Goal: Share content: Share content

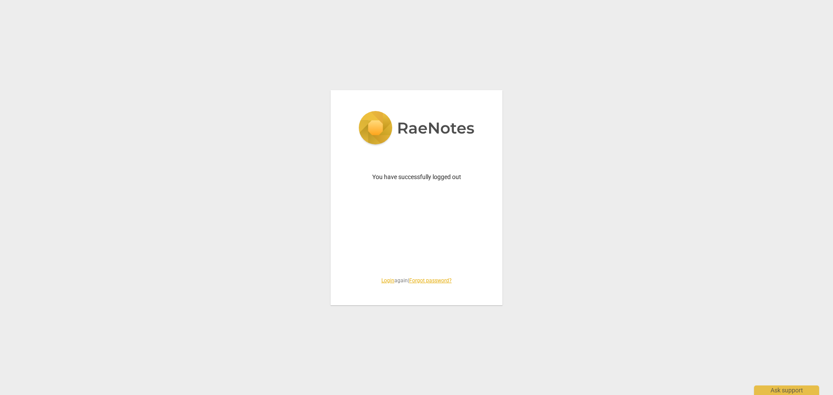
click at [386, 282] on link "Login" at bounding box center [387, 281] width 13 height 6
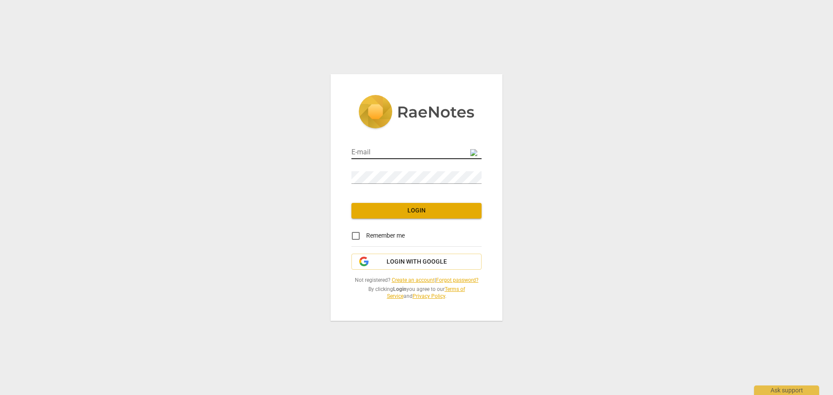
click at [384, 154] on input "email" at bounding box center [416, 153] width 130 height 13
type input "[PERSON_NAME][EMAIL_ADDRESS][PERSON_NAME][DOMAIN_NAME]"
click at [378, 212] on span "Login" at bounding box center [416, 210] width 116 height 9
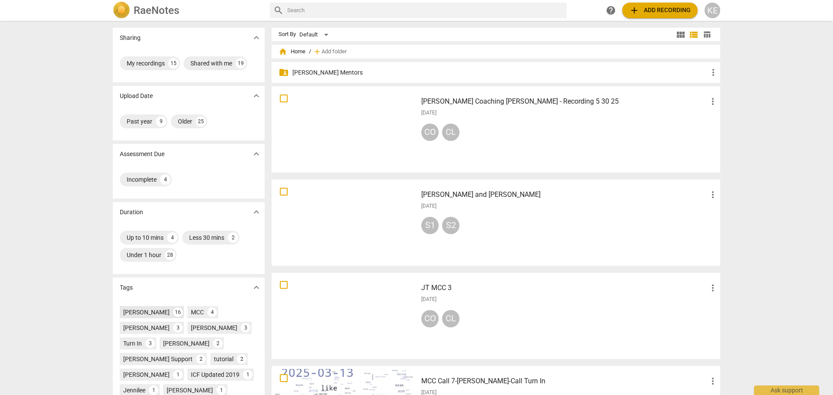
click at [139, 308] on div "[PERSON_NAME]" at bounding box center [146, 312] width 46 height 9
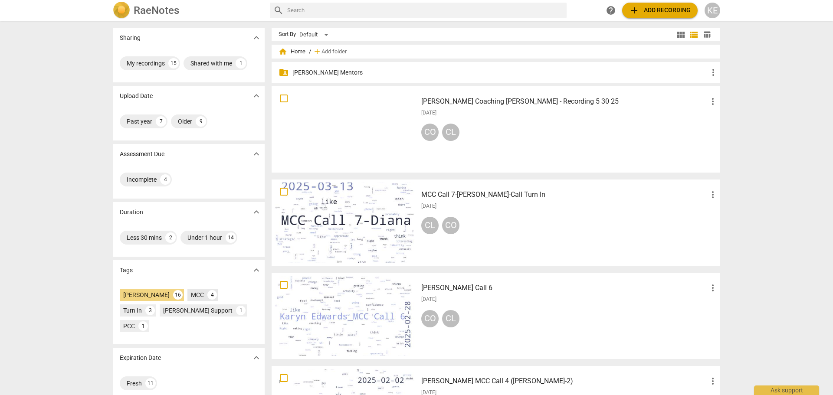
click at [188, 290] on div "MCC 4" at bounding box center [202, 295] width 31 height 12
click at [356, 226] on div at bounding box center [345, 223] width 140 height 80
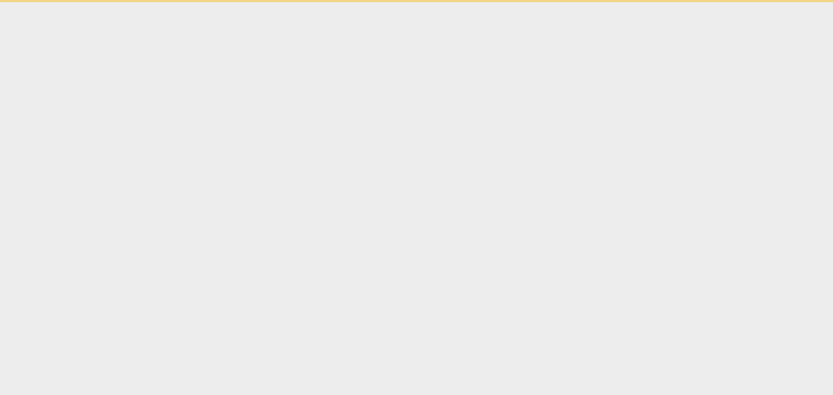
click at [356, 2] on html "Ask support" at bounding box center [416, 1] width 833 height 2
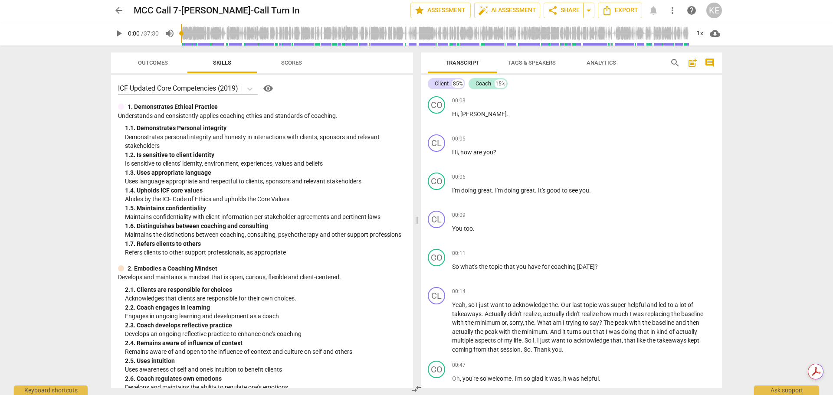
click at [118, 36] on span "play_arrow" at bounding box center [119, 33] width 10 height 10
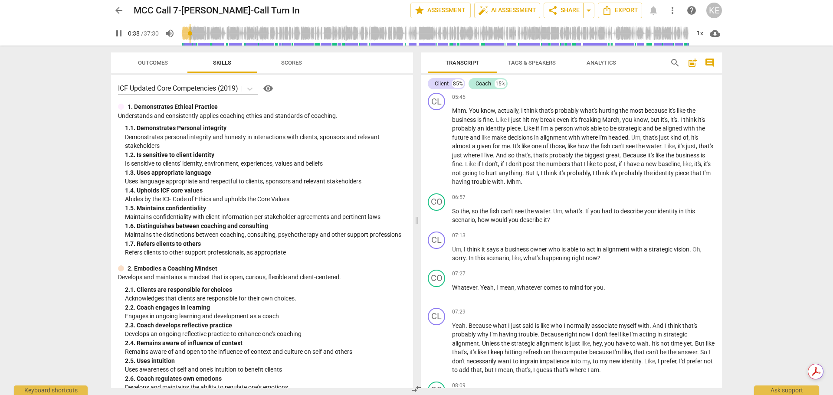
scroll to position [909, 0]
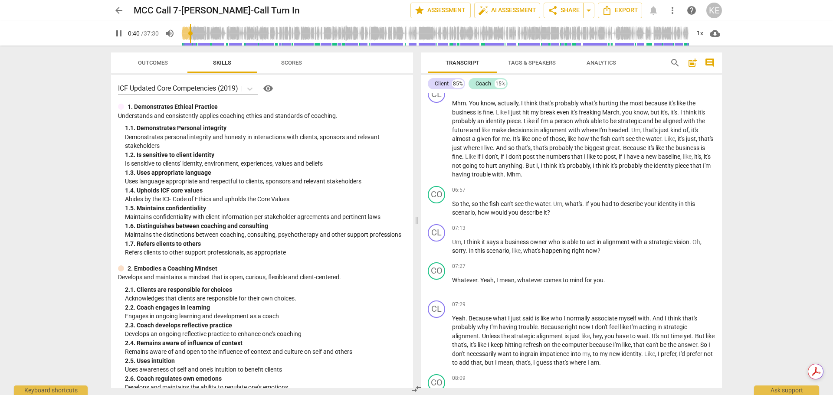
type input "41"
click at [121, 13] on span "arrow_back" at bounding box center [119, 10] width 10 height 10
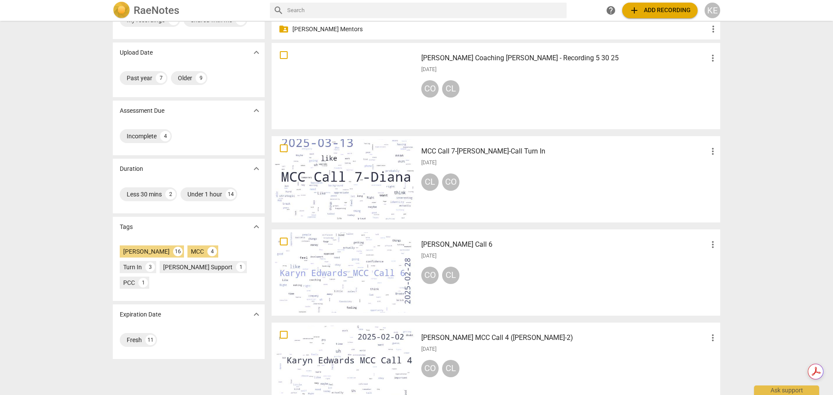
scroll to position [87, 0]
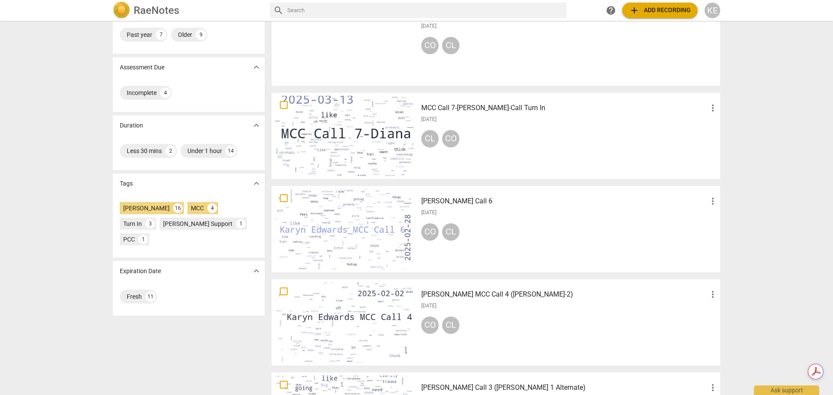
click at [355, 223] on div at bounding box center [345, 229] width 140 height 80
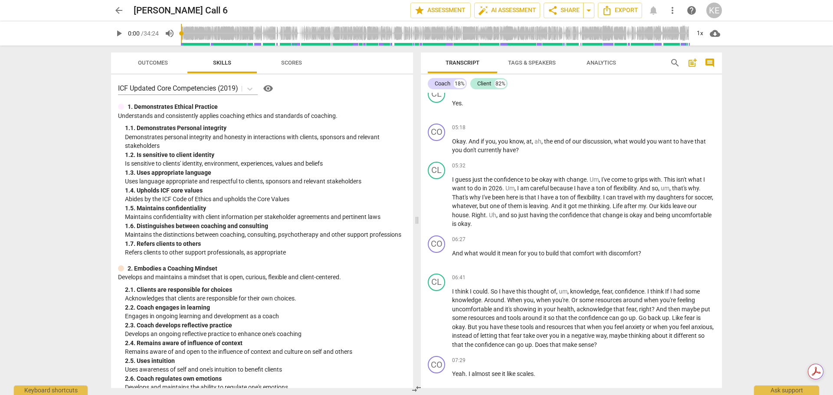
scroll to position [607, 0]
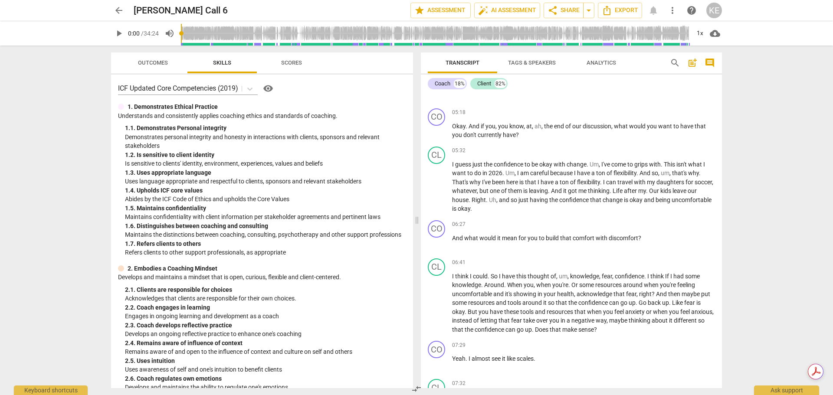
click at [119, 36] on span "play_arrow" at bounding box center [119, 33] width 10 height 10
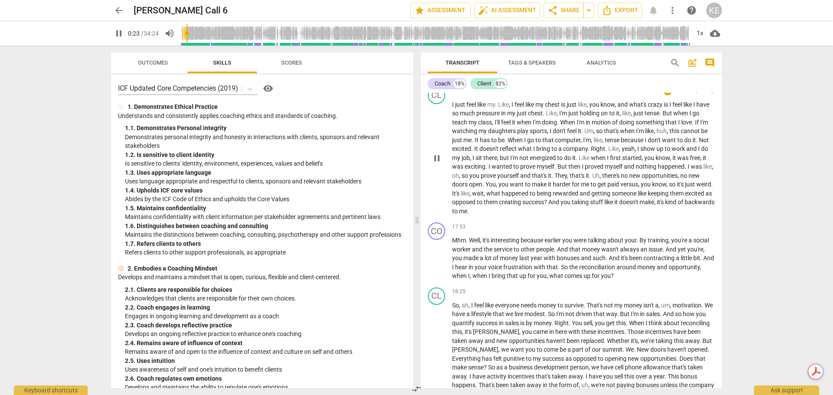
scroll to position [1996, 0]
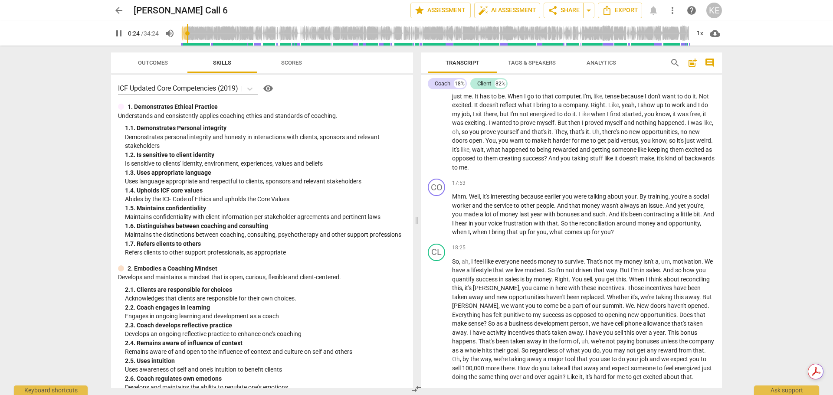
type input "24"
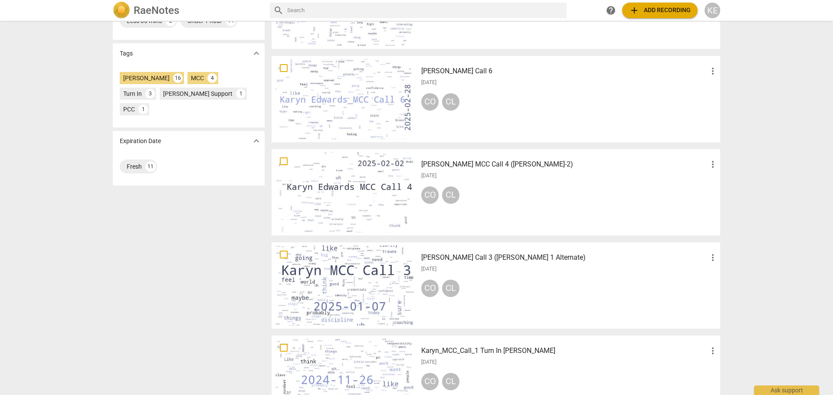
scroll to position [174, 0]
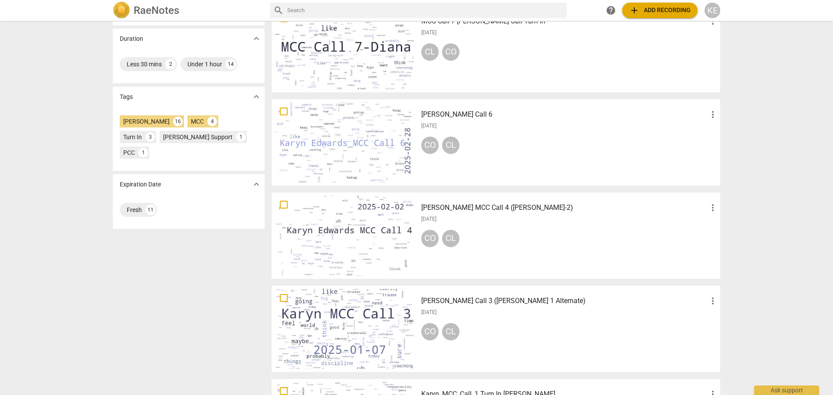
click at [348, 134] on div at bounding box center [345, 142] width 140 height 80
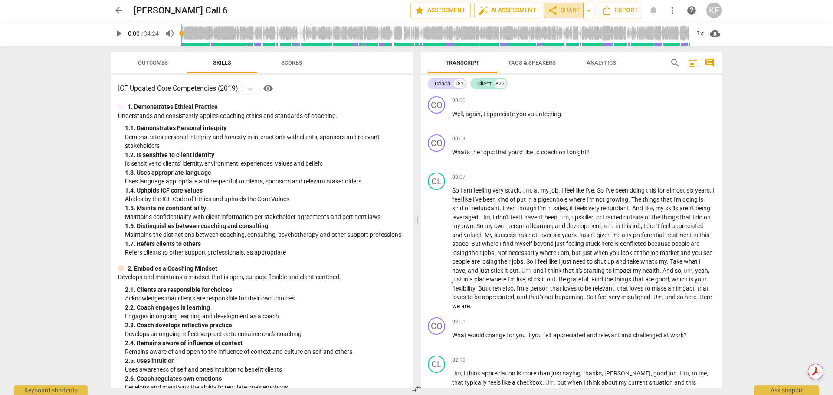
click at [560, 11] on span "share Share" at bounding box center [563, 10] width 32 height 10
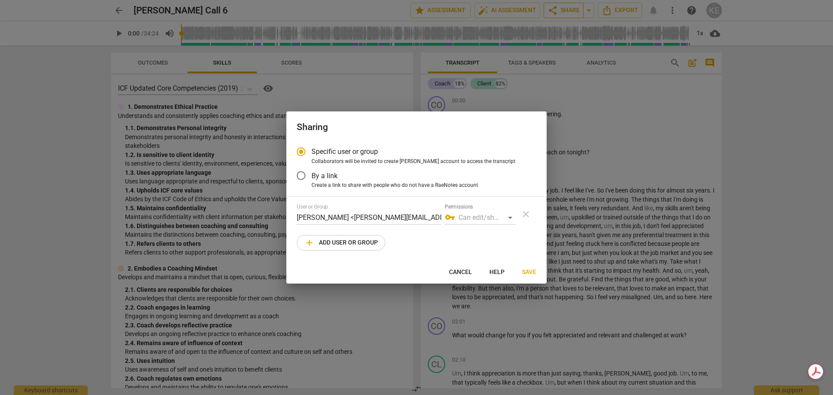
radio input "false"
click at [346, 177] on label "By a link" at bounding box center [410, 175] width 239 height 21
click at [311, 177] on input "By a link" at bounding box center [301, 175] width 21 height 21
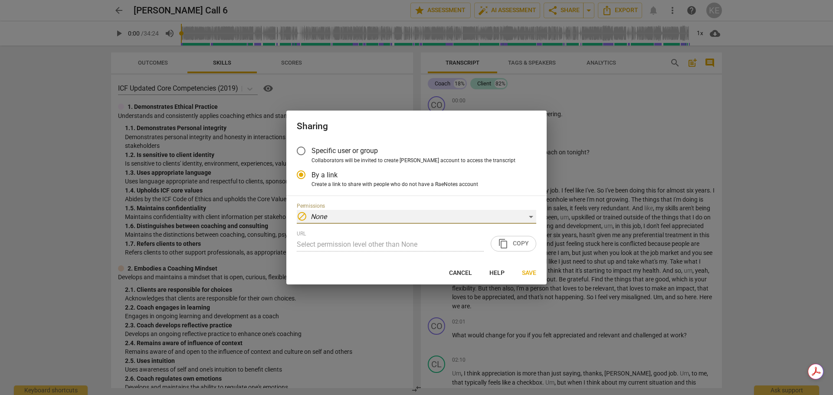
click at [523, 218] on div "block None" at bounding box center [416, 217] width 239 height 14
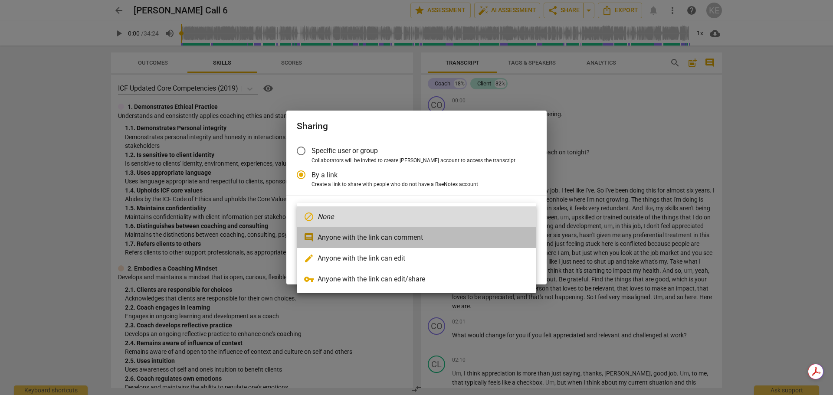
click at [440, 235] on li "comment Anyone with the link can comment" at bounding box center [416, 237] width 239 height 21
radio input "false"
type input "[URL][DOMAIN_NAME]"
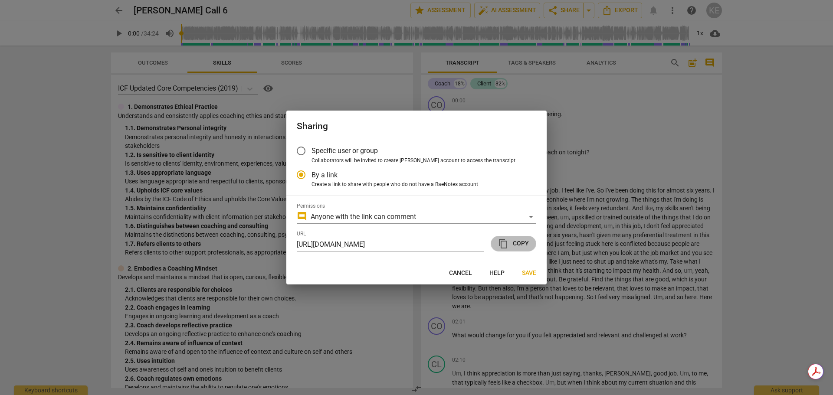
click at [515, 246] on span "content_copy Copy" at bounding box center [513, 244] width 31 height 10
click at [534, 272] on span "Save" at bounding box center [529, 273] width 14 height 9
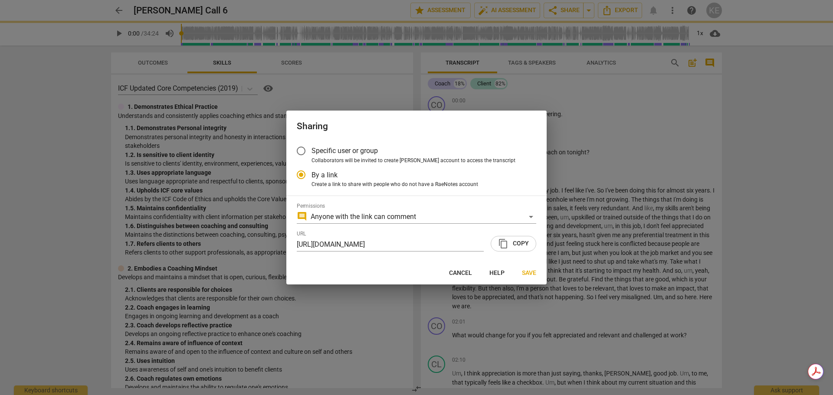
radio input "false"
